Goal: Task Accomplishment & Management: Manage account settings

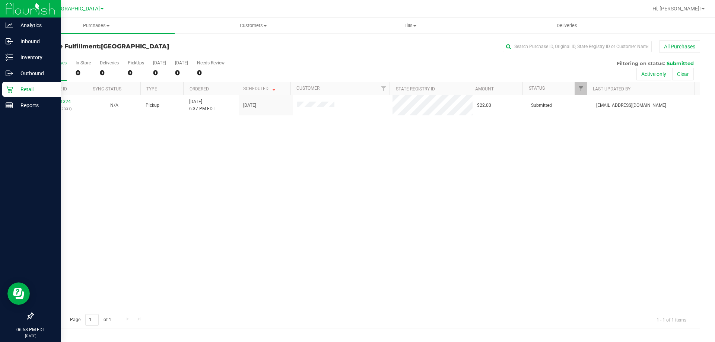
click at [17, 86] on p "Retail" at bounding box center [35, 89] width 45 height 9
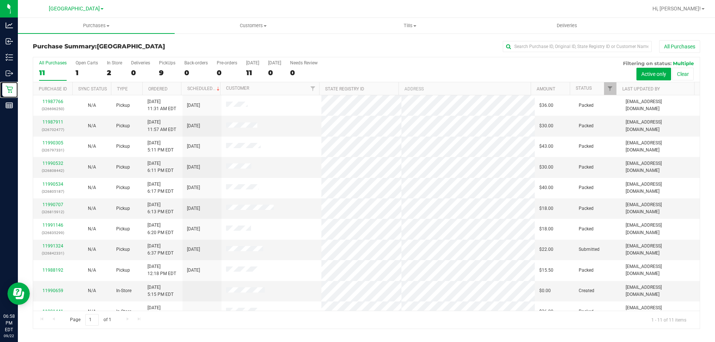
scroll to position [11, 0]
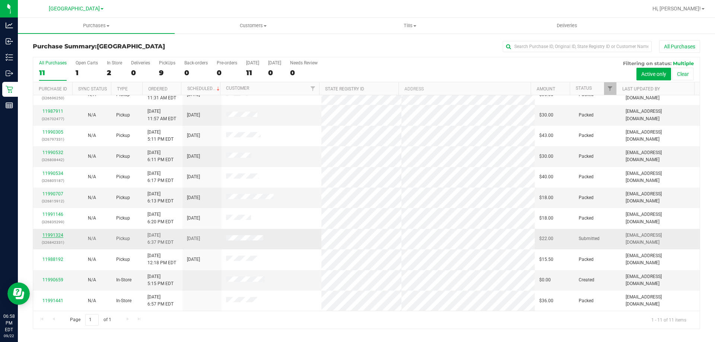
click at [52, 234] on link "11991324" at bounding box center [52, 235] width 21 height 5
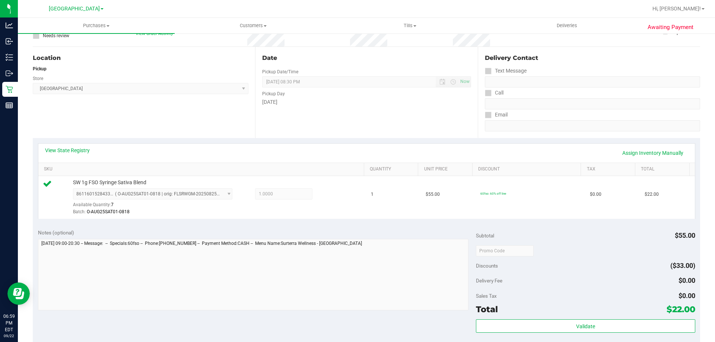
scroll to position [149, 0]
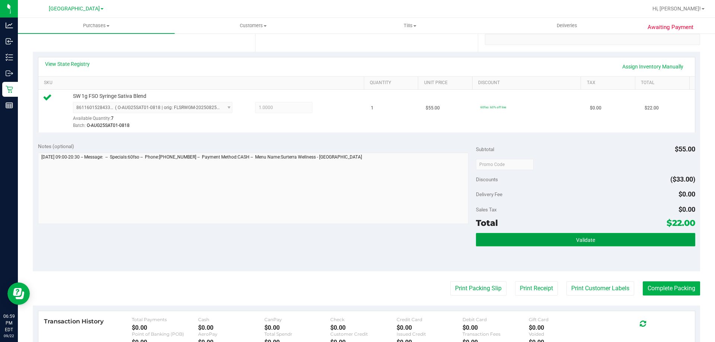
click at [604, 242] on button "Validate" at bounding box center [585, 239] width 219 height 13
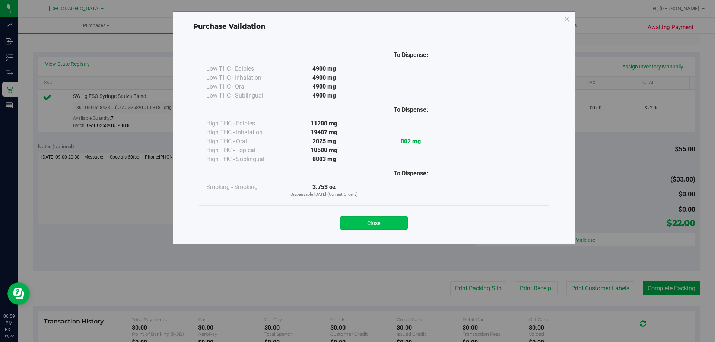
click at [394, 223] on button "Close" at bounding box center [374, 222] width 68 height 13
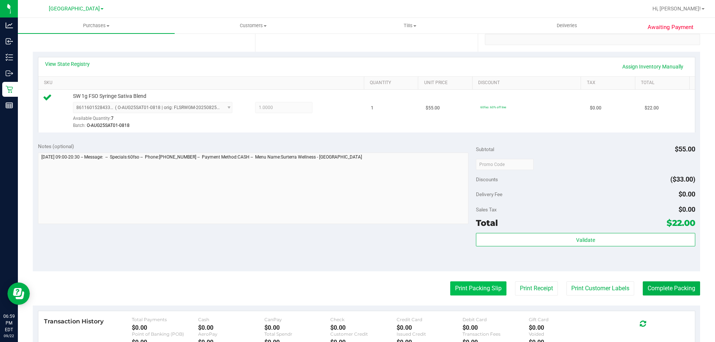
click at [467, 288] on button "Print Packing Slip" at bounding box center [478, 288] width 56 height 14
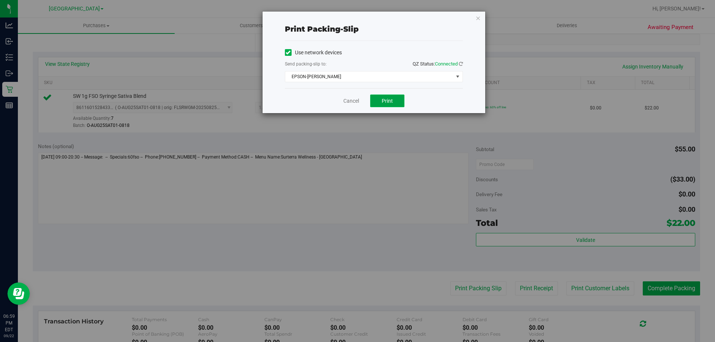
click at [391, 97] on button "Print" at bounding box center [387, 101] width 34 height 13
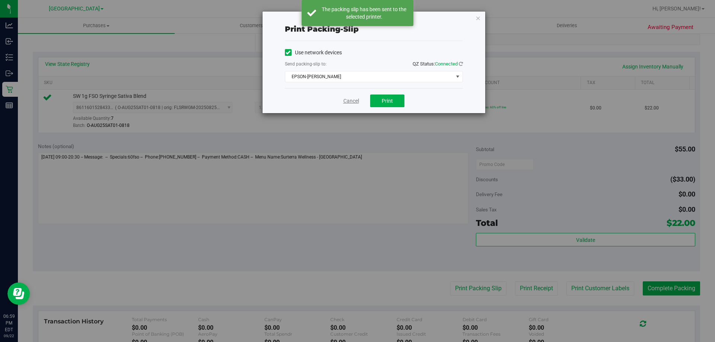
click at [343, 100] on link "Cancel" at bounding box center [351, 101] width 16 height 8
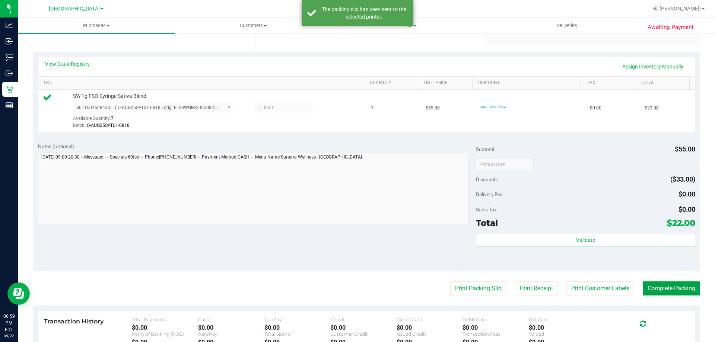
click at [655, 285] on button "Complete Packing" at bounding box center [671, 288] width 57 height 14
click at [655, 285] on button "Complete Packing" at bounding box center [668, 288] width 63 height 14
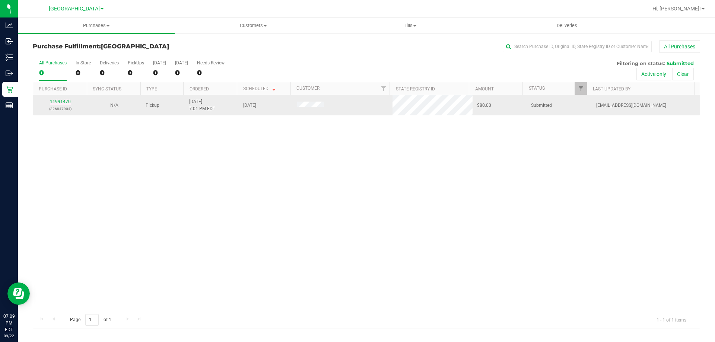
click at [58, 100] on link "11991470" at bounding box center [60, 101] width 21 height 5
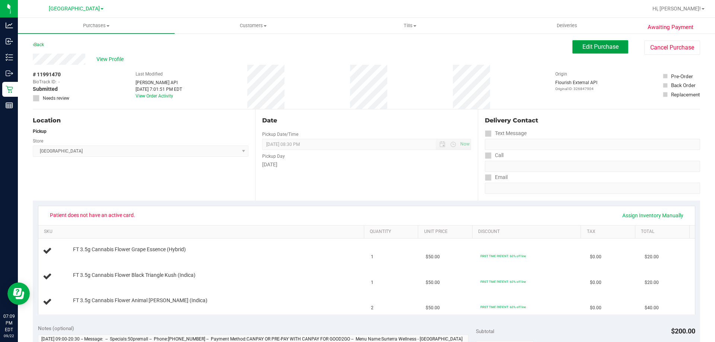
click at [592, 43] on button "Edit Purchase" at bounding box center [600, 46] width 56 height 13
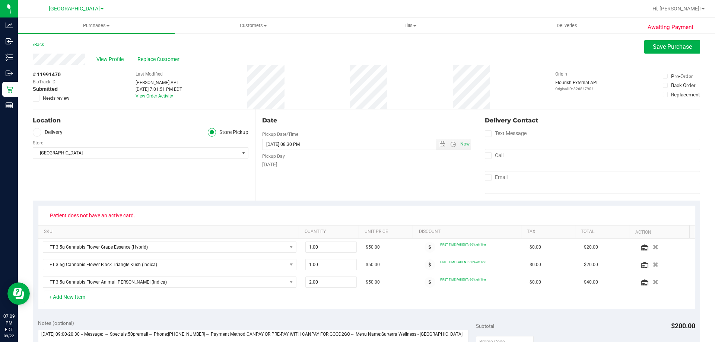
click at [671, 95] on div "Replacement" at bounding box center [685, 94] width 29 height 7
click at [0, 0] on input "Replacement" at bounding box center [0, 0] width 0 height 0
click at [671, 95] on div "Replacement" at bounding box center [685, 94] width 29 height 7
click at [0, 0] on input "Replacement" at bounding box center [0, 0] width 0 height 0
click at [654, 50] on span "Save Purchase" at bounding box center [672, 46] width 39 height 7
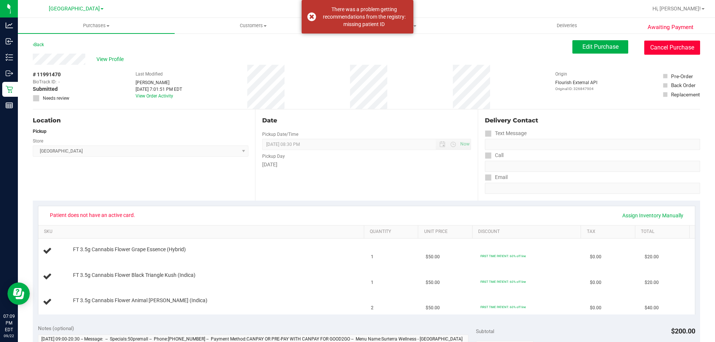
click at [665, 47] on button "Cancel Purchase" at bounding box center [672, 48] width 56 height 14
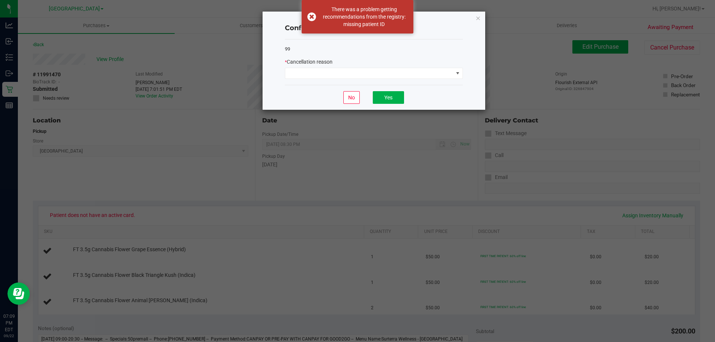
click at [350, 80] on div "99 * Cancellation reason" at bounding box center [374, 62] width 178 height 46
click at [349, 74] on span at bounding box center [369, 73] width 168 height 10
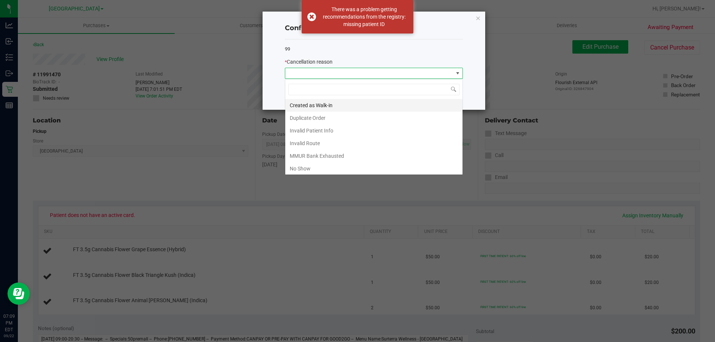
scroll to position [11, 178]
click at [309, 166] on li "No Show" at bounding box center [373, 168] width 177 height 13
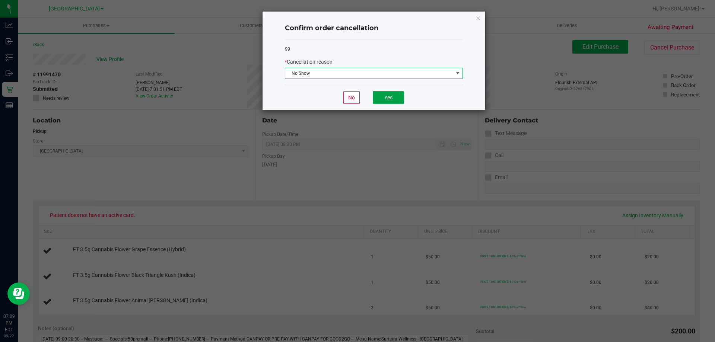
click at [391, 98] on button "Yes" at bounding box center [388, 97] width 31 height 13
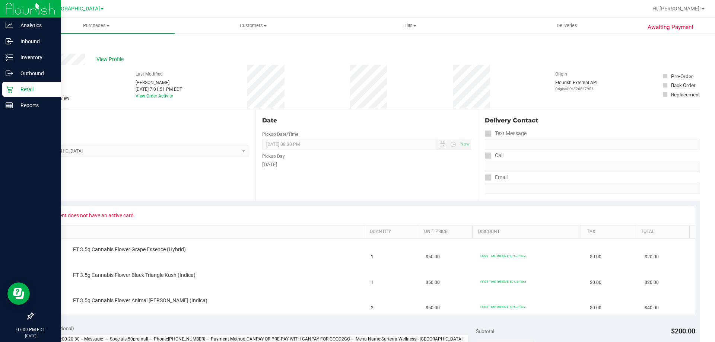
click at [27, 86] on p "Retail" at bounding box center [35, 89] width 45 height 9
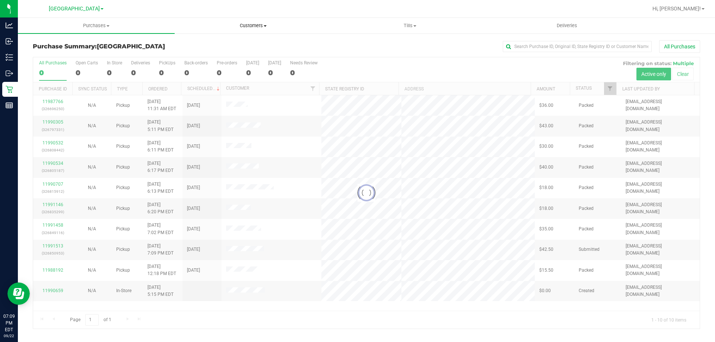
click at [264, 28] on span "Customers" at bounding box center [253, 25] width 156 height 7
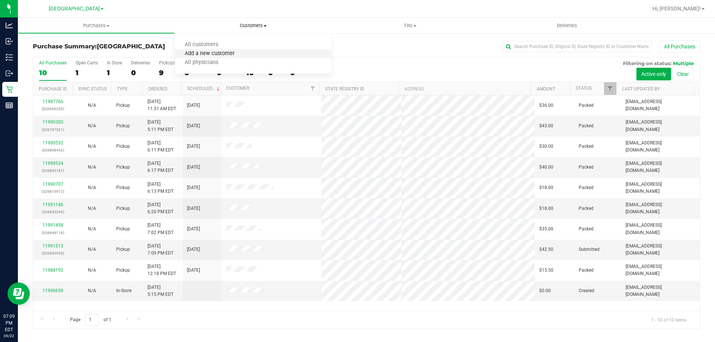
click at [210, 53] on span "Add a new customer" at bounding box center [210, 54] width 70 height 6
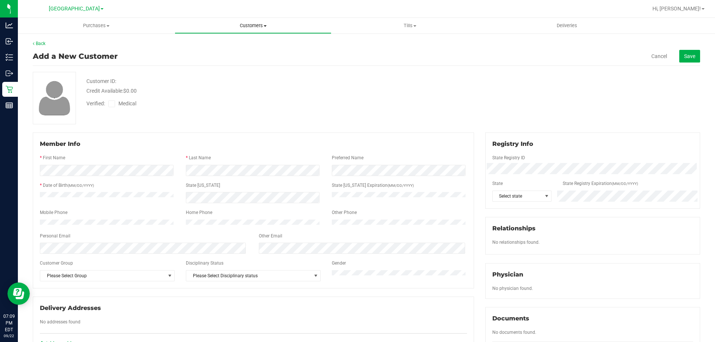
click at [238, 22] on uib-tab-heading "Customers All customers Add a new customer All physicians" at bounding box center [253, 25] width 156 height 15
click at [208, 44] on span "All customers" at bounding box center [202, 45] width 54 height 6
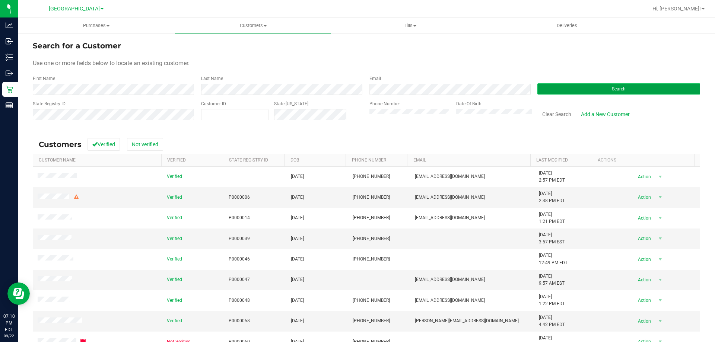
click at [549, 89] on button "Search" at bounding box center [618, 88] width 163 height 11
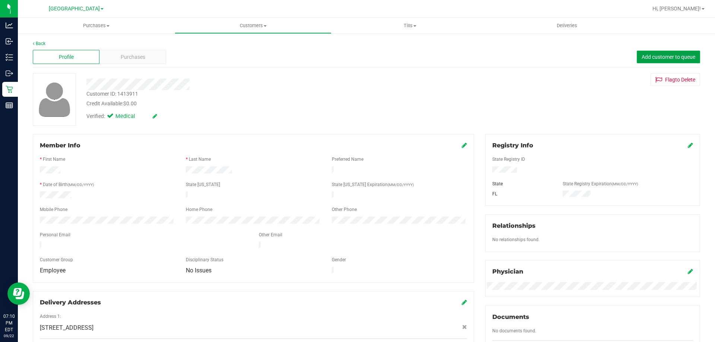
click at [673, 58] on span "Add customer to queue" at bounding box center [668, 57] width 54 height 6
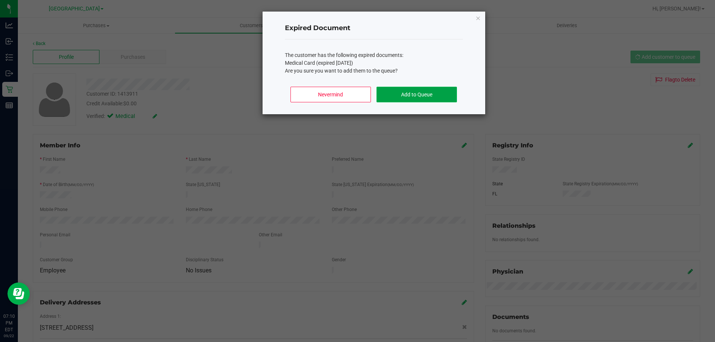
click at [443, 101] on button "Add to Queue" at bounding box center [416, 95] width 80 height 16
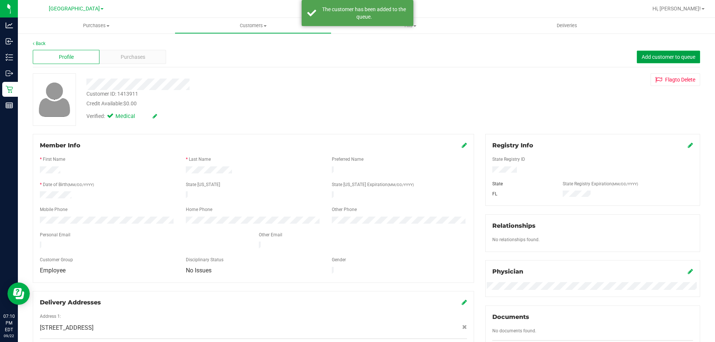
click at [678, 52] on button "Add customer to queue" at bounding box center [668, 57] width 63 height 13
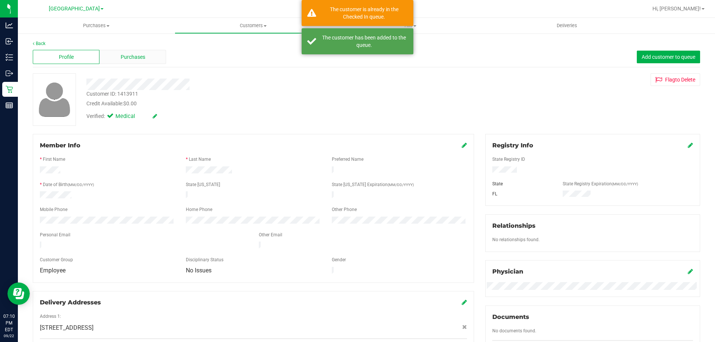
click at [149, 58] on div "Purchases" at bounding box center [132, 57] width 67 height 14
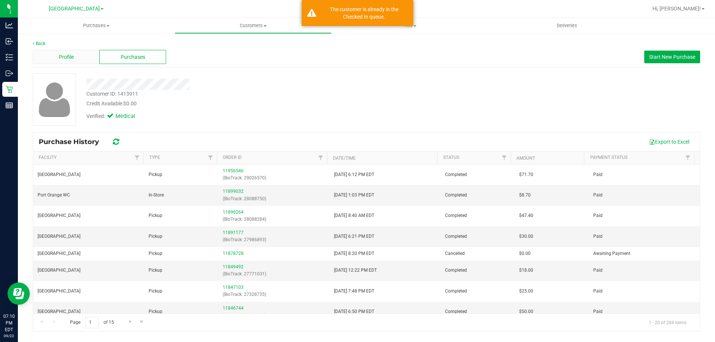
click at [82, 61] on div "Profile" at bounding box center [66, 57] width 67 height 14
